Goal: Task Accomplishment & Management: Manage account settings

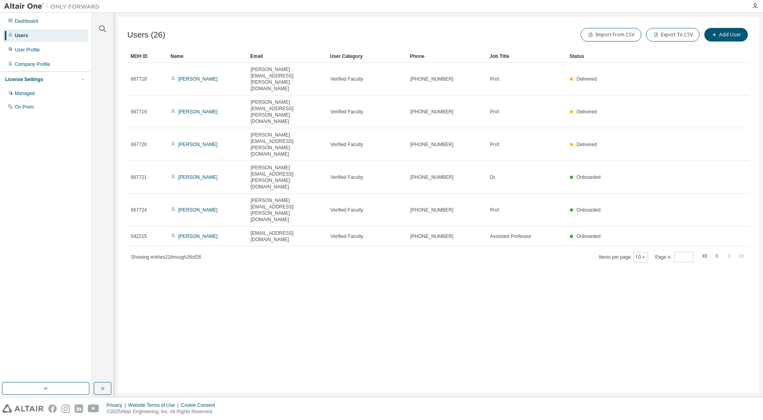
click at [716, 251] on icon "button" at bounding box center [717, 256] width 10 height 10
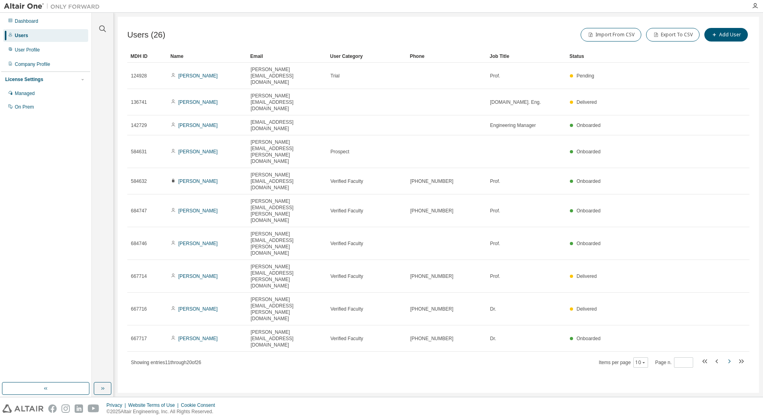
click at [730, 359] on icon "button" at bounding box center [729, 361] width 2 height 4
type input "*"
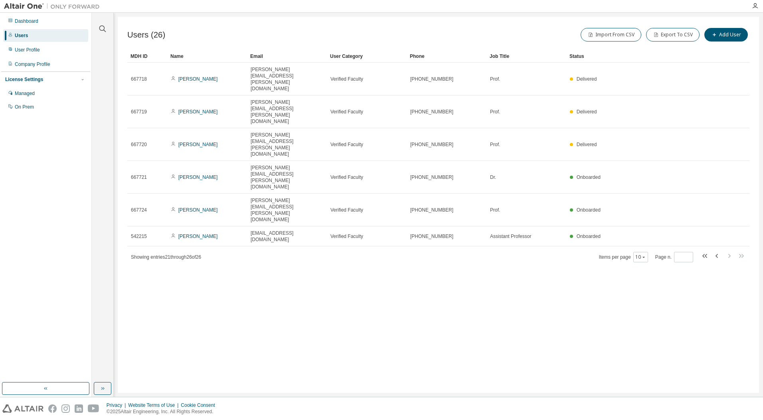
click at [379, 232] on div "Users (26) Import From CSV Export To CSV Add User Clear Load Save Save As Field…" at bounding box center [438, 205] width 641 height 376
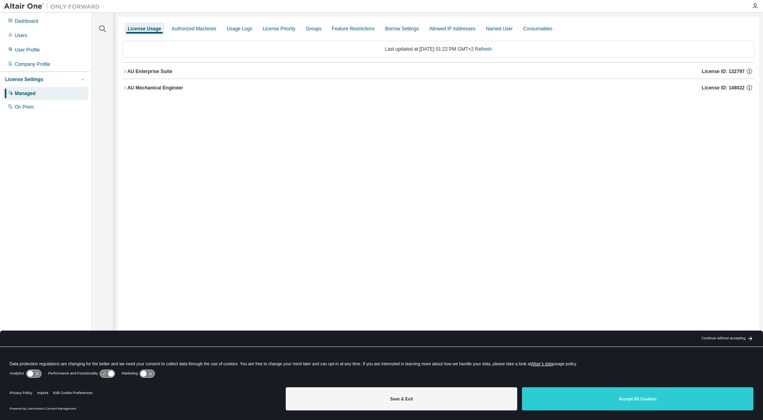
click at [156, 87] on div "AU Mechanical Engineer" at bounding box center [155, 88] width 56 height 6
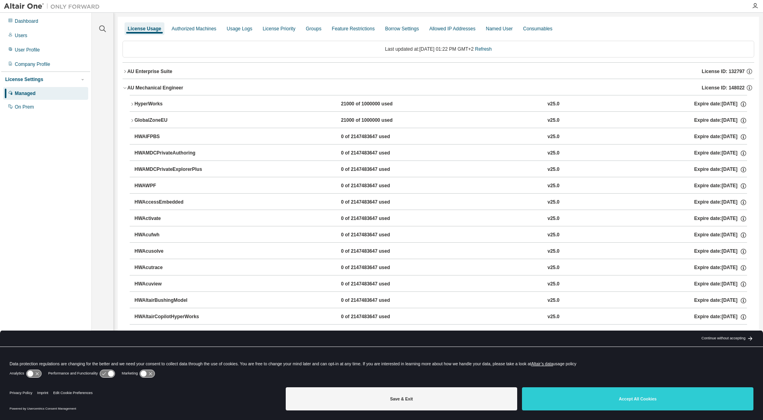
click at [125, 89] on icon "button" at bounding box center [124, 88] width 3 height 2
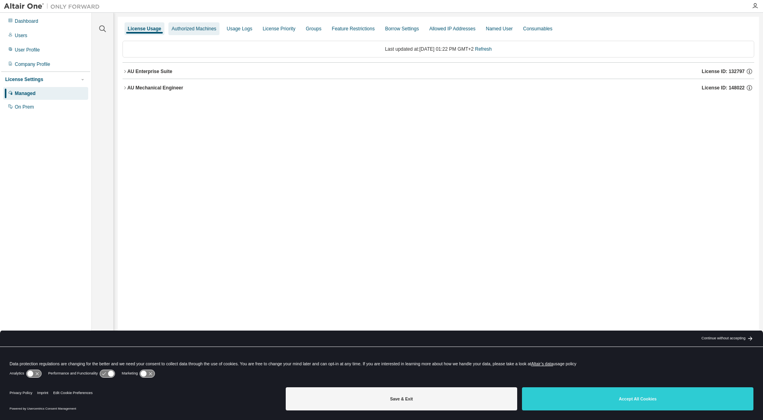
click at [209, 32] on div "Authorized Machines" at bounding box center [194, 29] width 45 height 6
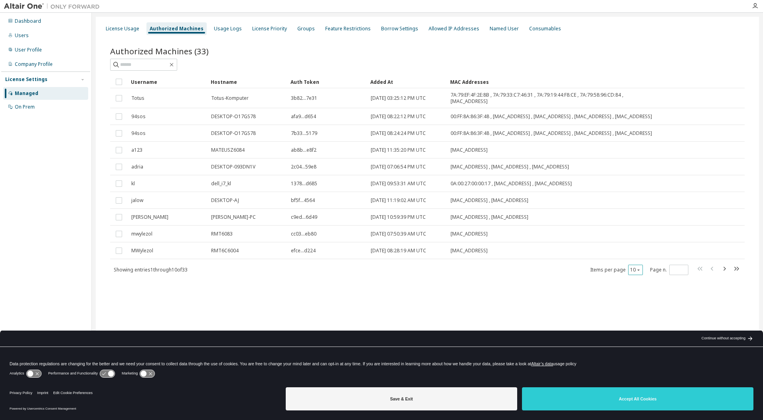
click at [636, 273] on button "10" at bounding box center [635, 269] width 11 height 6
click at [644, 312] on div "50" at bounding box center [660, 316] width 64 height 10
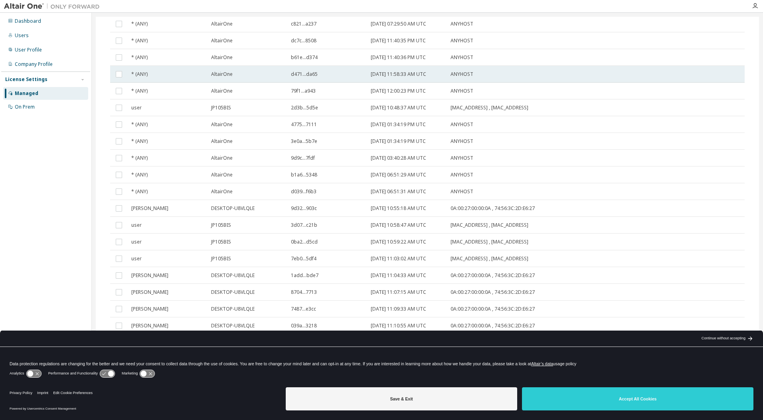
scroll to position [300, 0]
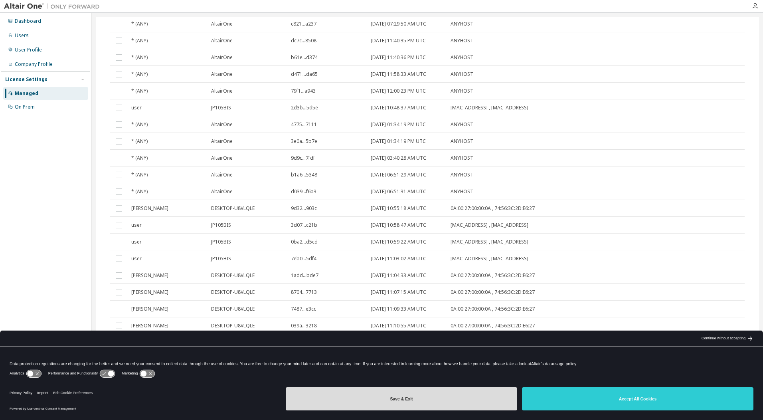
click at [450, 398] on button "Save & Exit" at bounding box center [401, 398] width 231 height 23
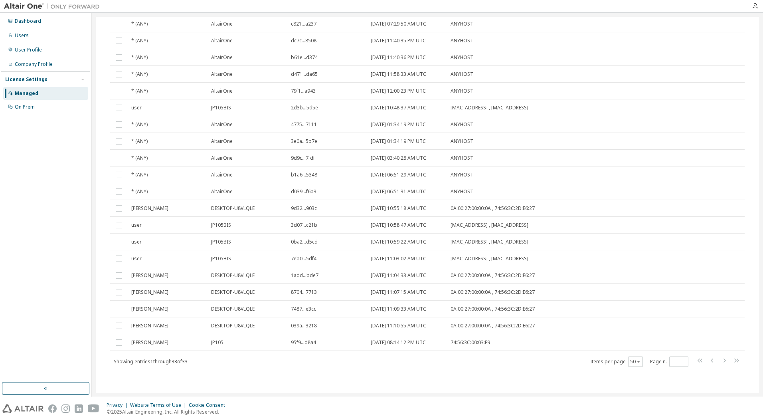
click at [650, 382] on div "Authorized Machines (33) Clear Load Save Save As Field Operator Value Select fi…" at bounding box center [427, 67] width 653 height 642
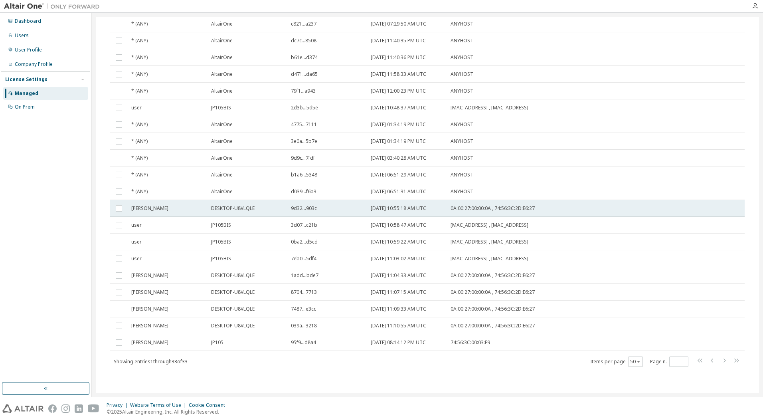
scroll to position [0, 0]
